Goal: Check status: Check status

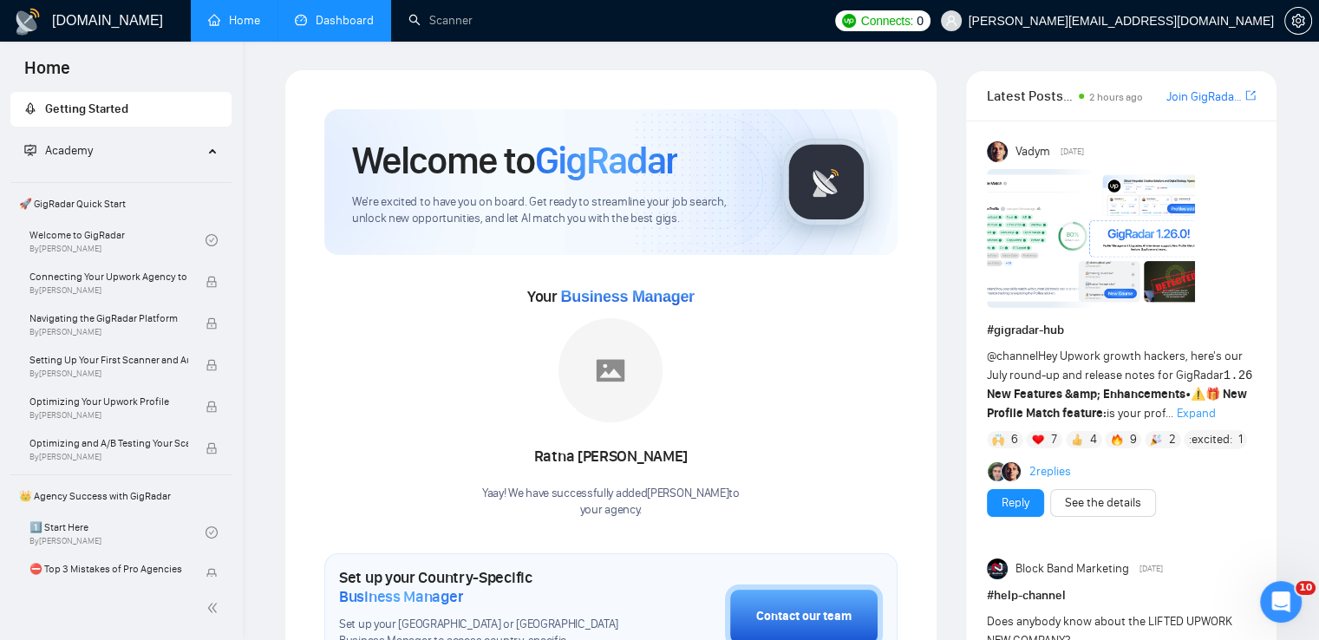
click at [330, 18] on link "Dashboard" at bounding box center [334, 20] width 79 height 15
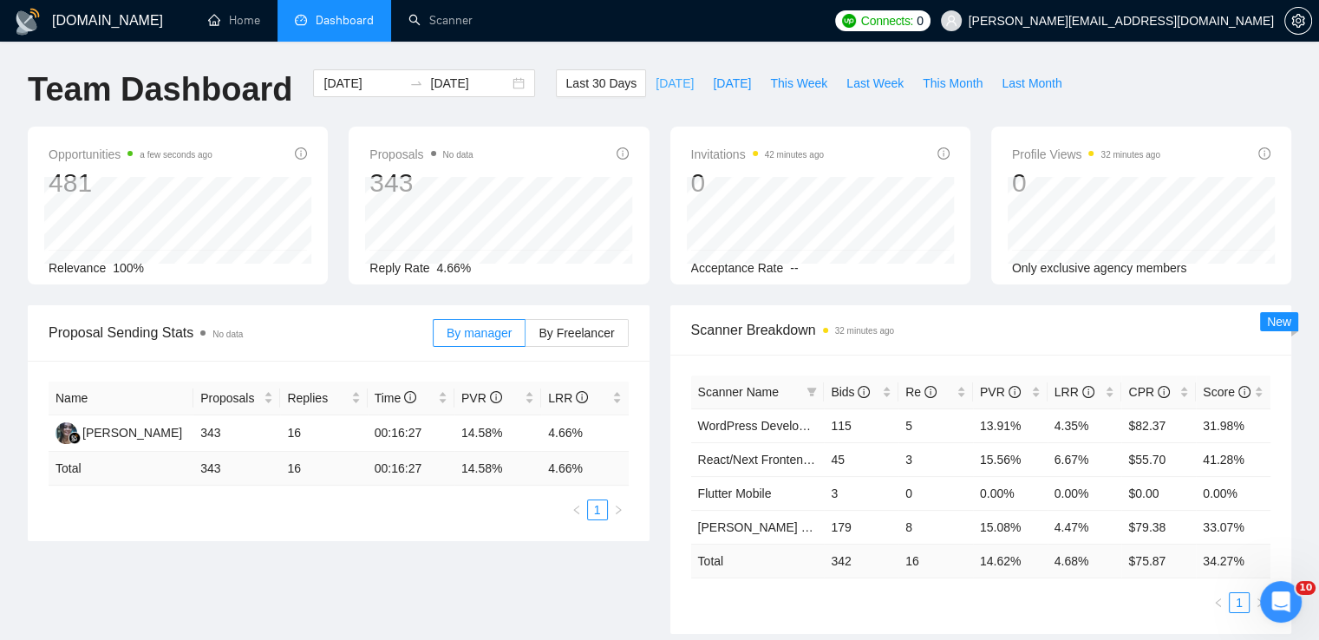
click at [665, 84] on span "[DATE]" at bounding box center [675, 83] width 38 height 19
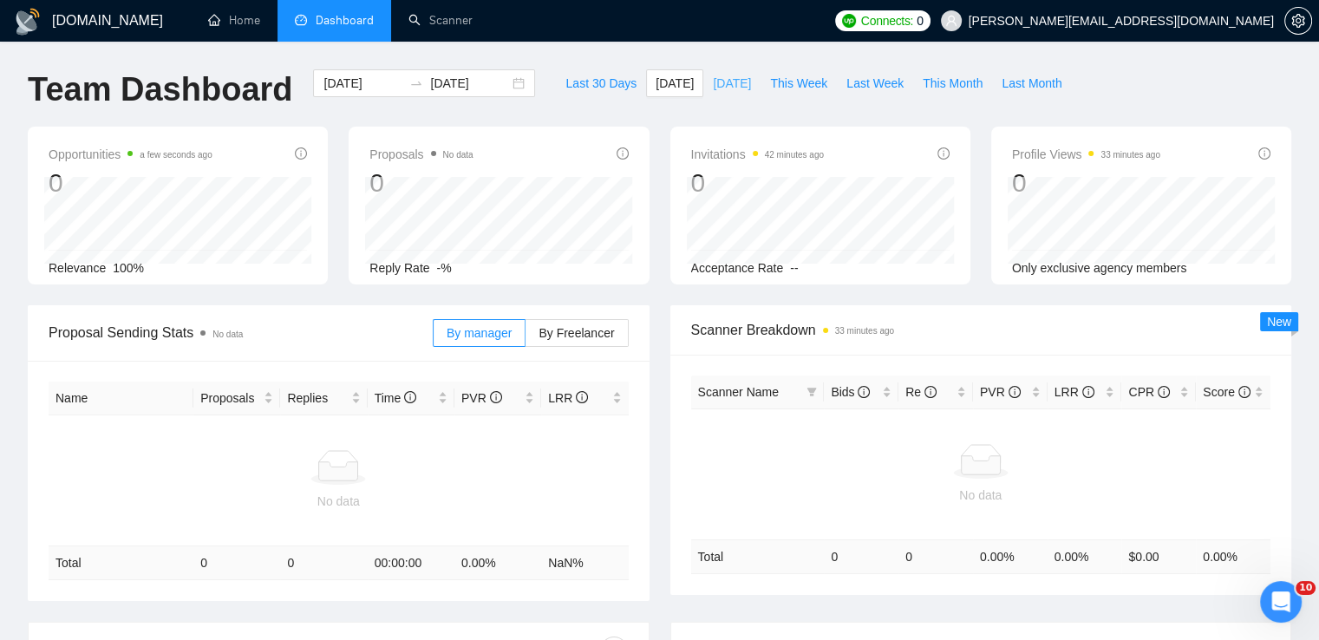
click at [740, 82] on button "[DATE]" at bounding box center [731, 83] width 57 height 28
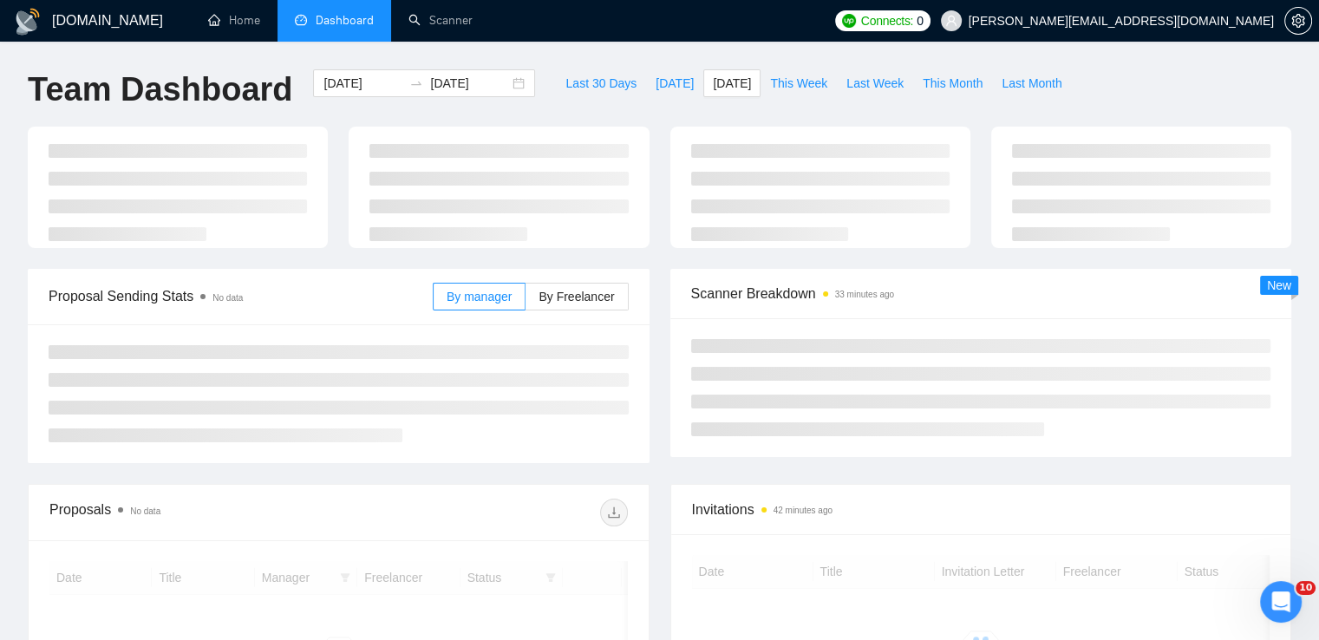
type input "[DATE]"
